Goal: Find specific page/section: Find specific page/section

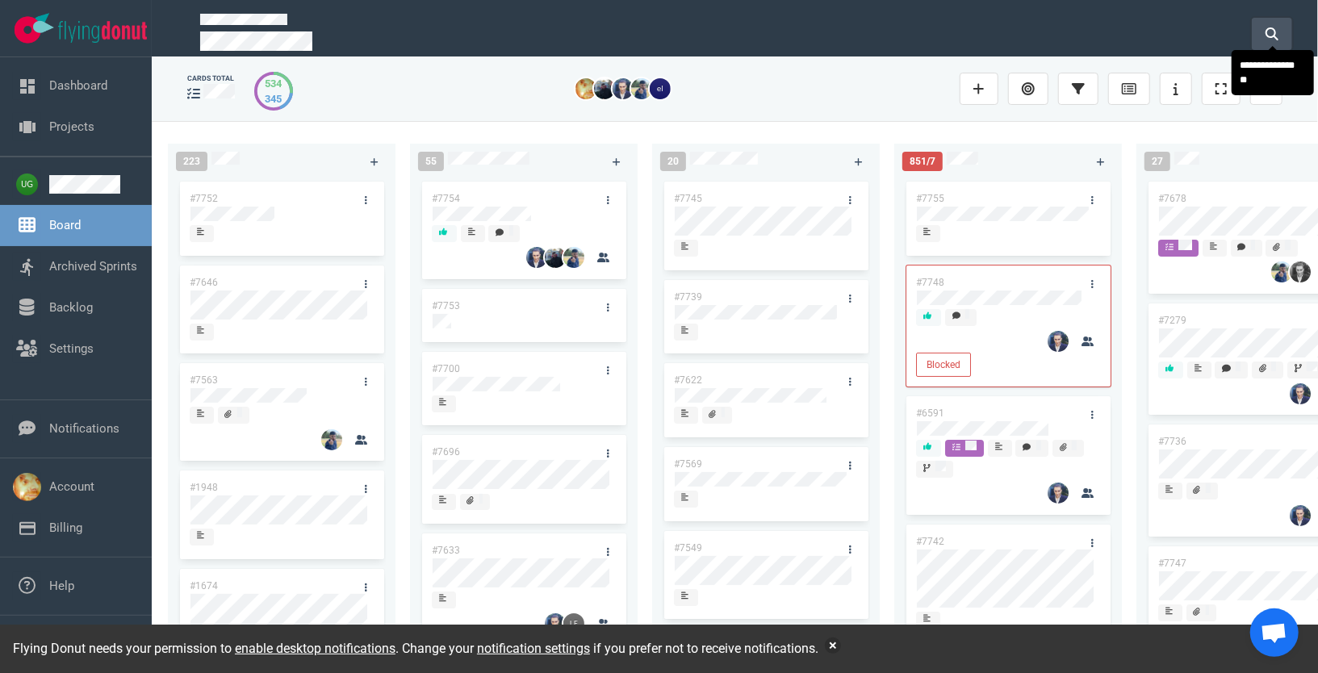
click at [1274, 31] on icon at bounding box center [1272, 33] width 13 height 13
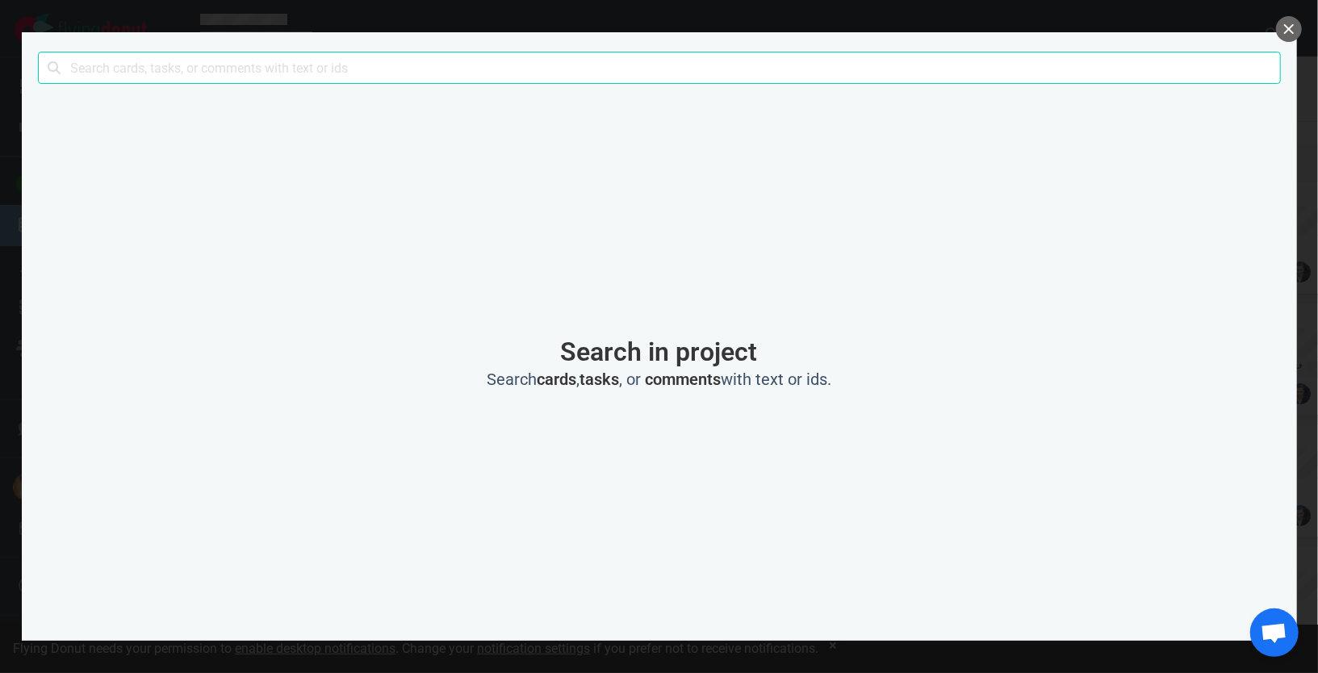
click at [735, 77] on input "text" at bounding box center [659, 68] width 1243 height 32
type input "P"
click button "Search" at bounding box center [0, 0] width 0 height 0
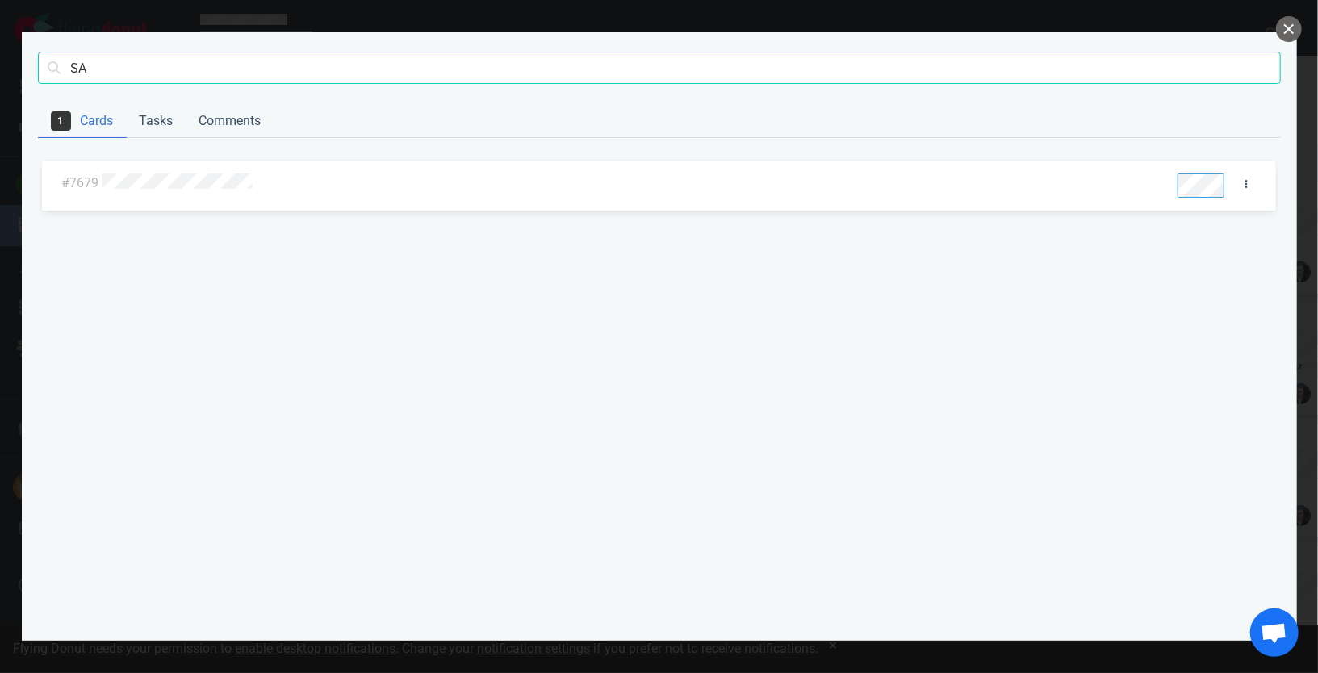
type input "S"
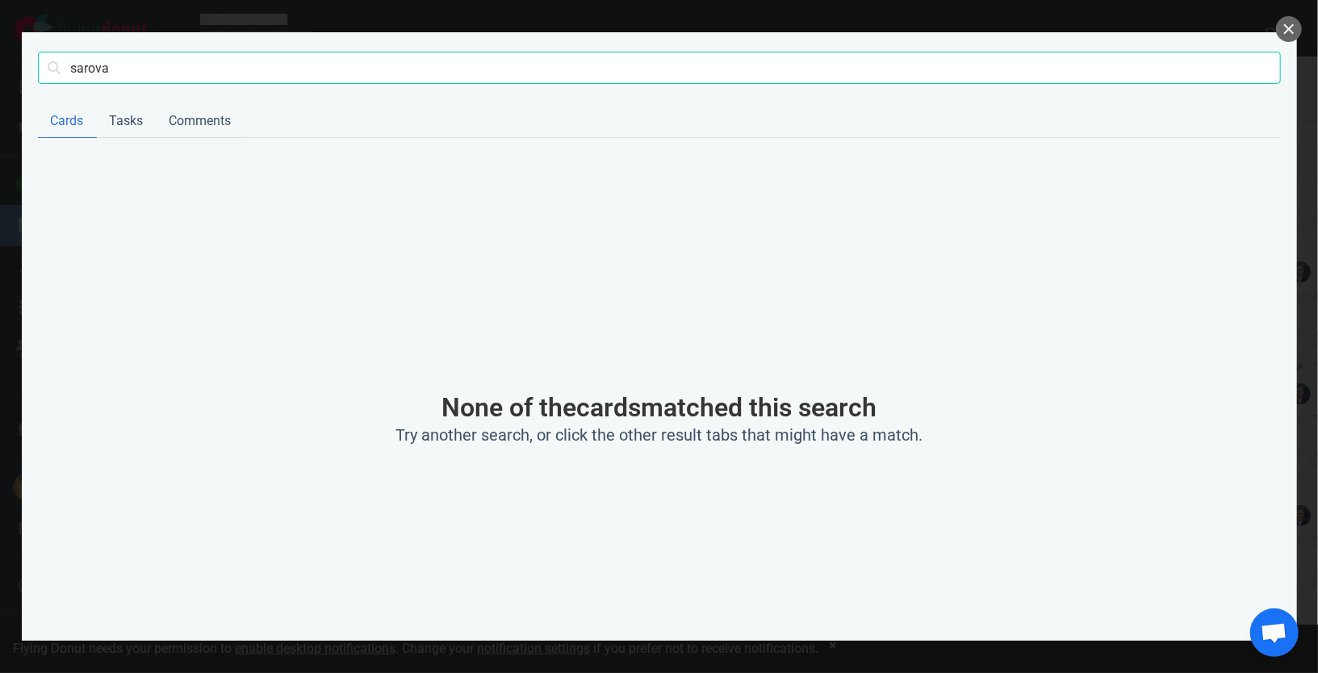
type input "sarova"
click button "Search" at bounding box center [0, 0] width 0 height 0
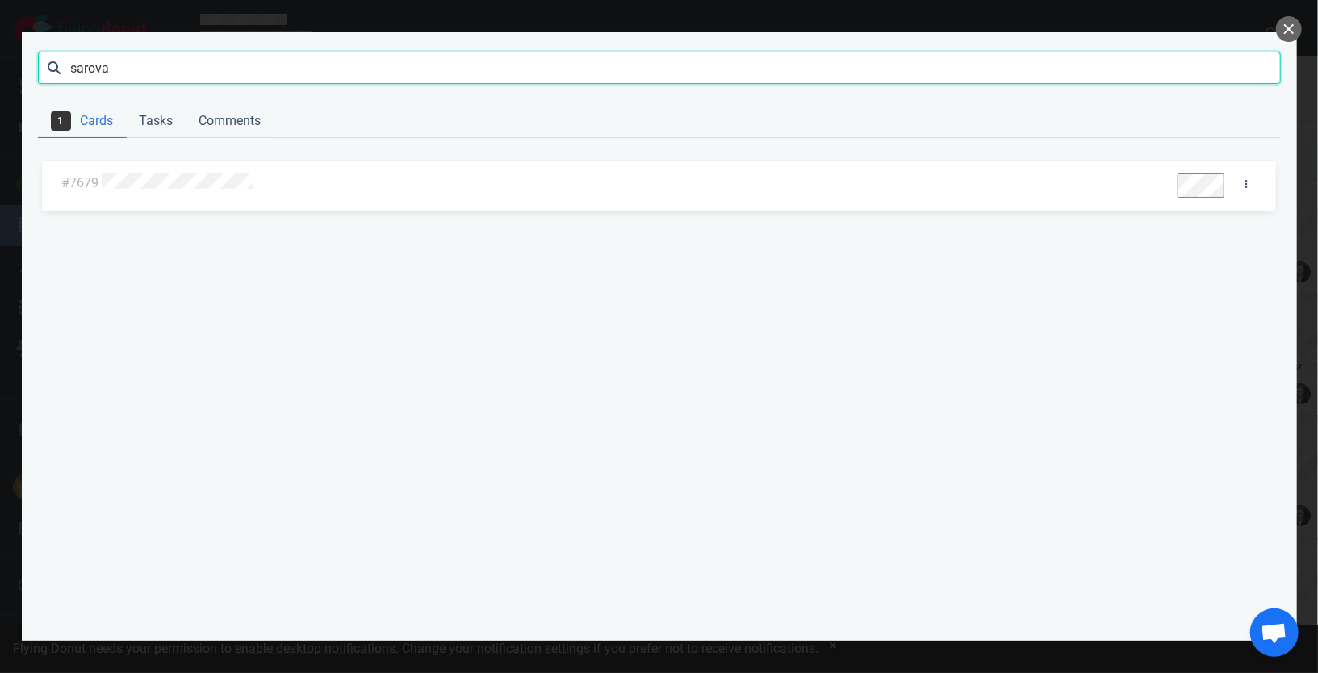
click at [1023, 59] on input "sarova" at bounding box center [659, 68] width 1243 height 32
click button "Search" at bounding box center [0, 0] width 0 height 0
type input "sws"
click button "Search" at bounding box center [0, 0] width 0 height 0
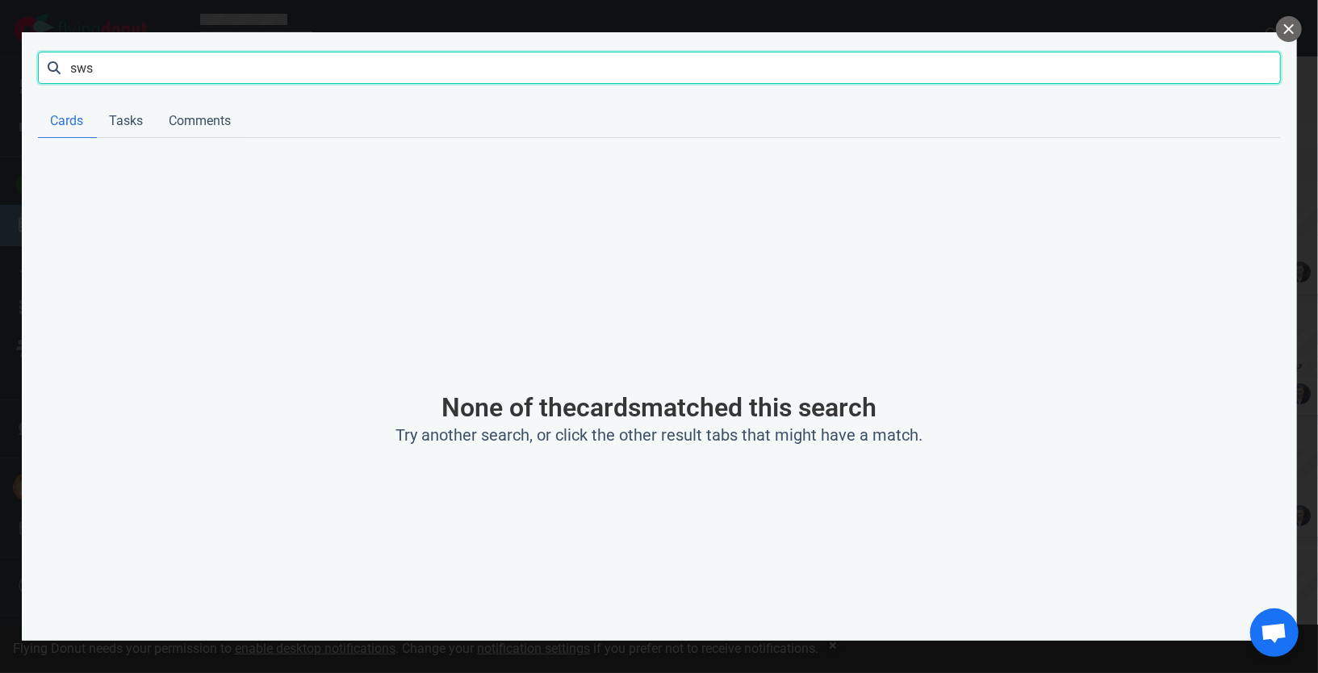
click button "Search" at bounding box center [0, 0] width 0 height 0
